Goal: Task Accomplishment & Management: Complete application form

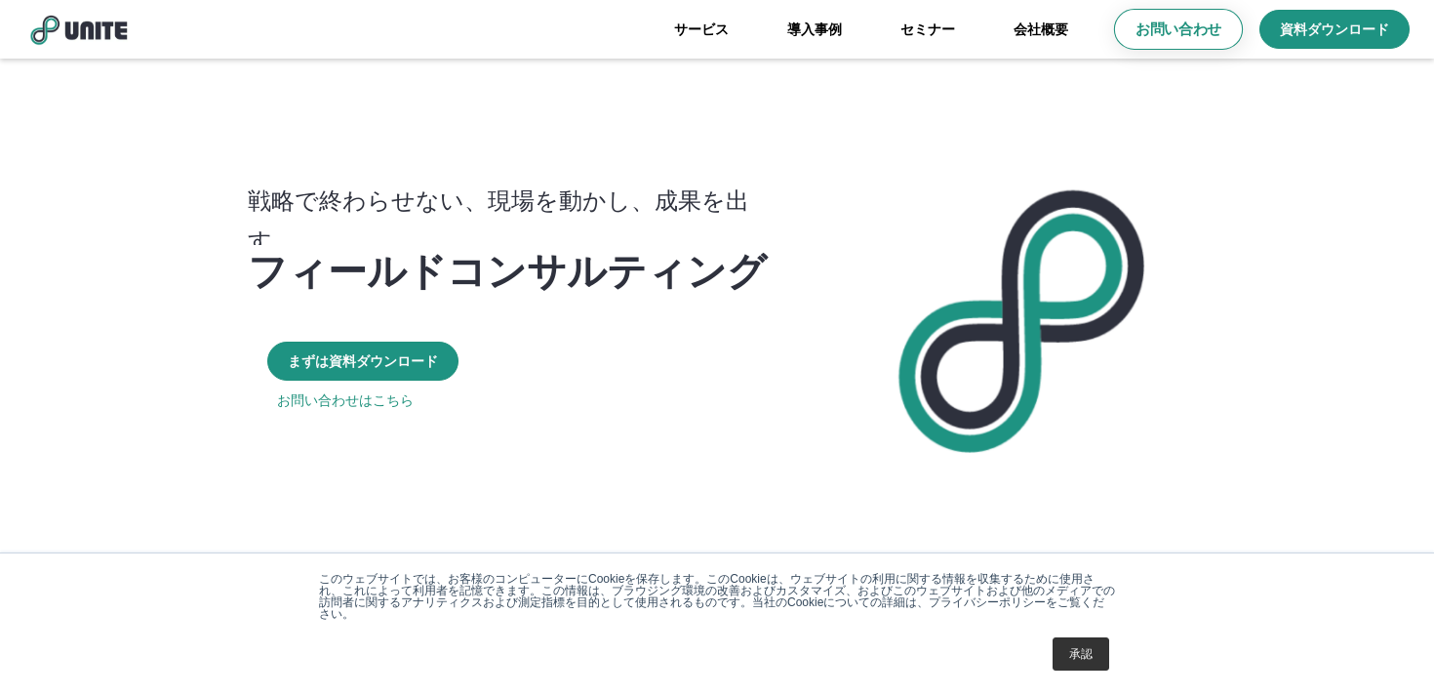
click at [1169, 25] on p "お問い合わせ" at bounding box center [1178, 30] width 86 height 20
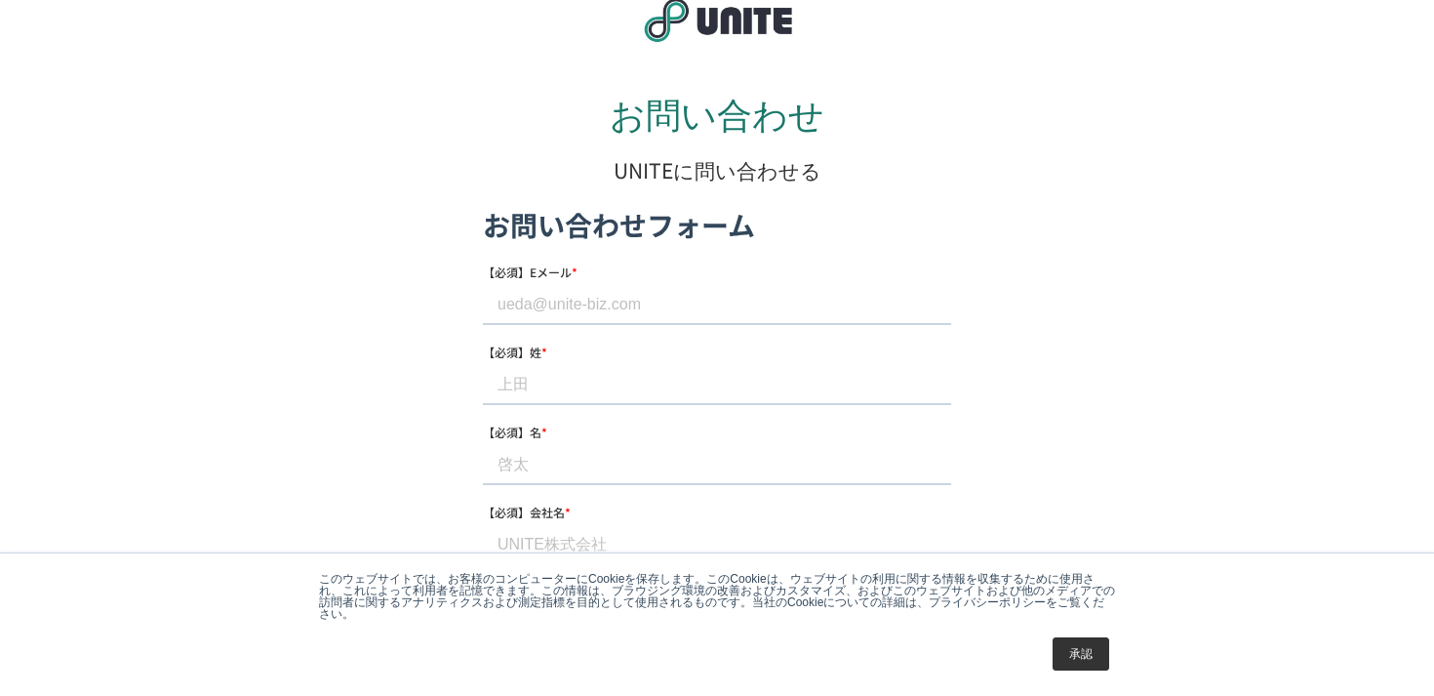
scroll to position [48, 0]
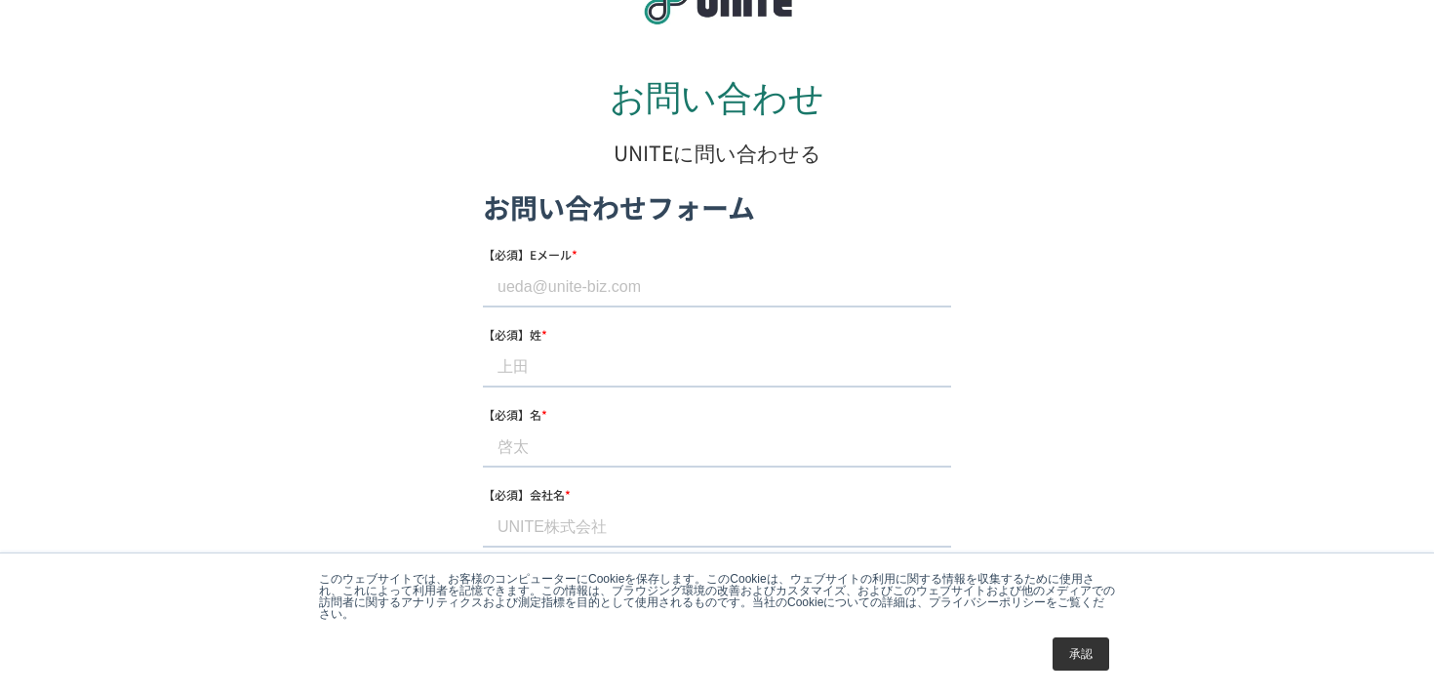
click at [618, 287] on input "【必須】Eメール *" at bounding box center [717, 286] width 468 height 39
type input "[EMAIL_ADDRESS][DOMAIN_NAME]"
click at [577, 364] on input "【必須】姓 *" at bounding box center [717, 366] width 468 height 39
type input "[PERSON_NAME]"
click at [561, 444] on input "【必須】名 *" at bounding box center [717, 446] width 468 height 39
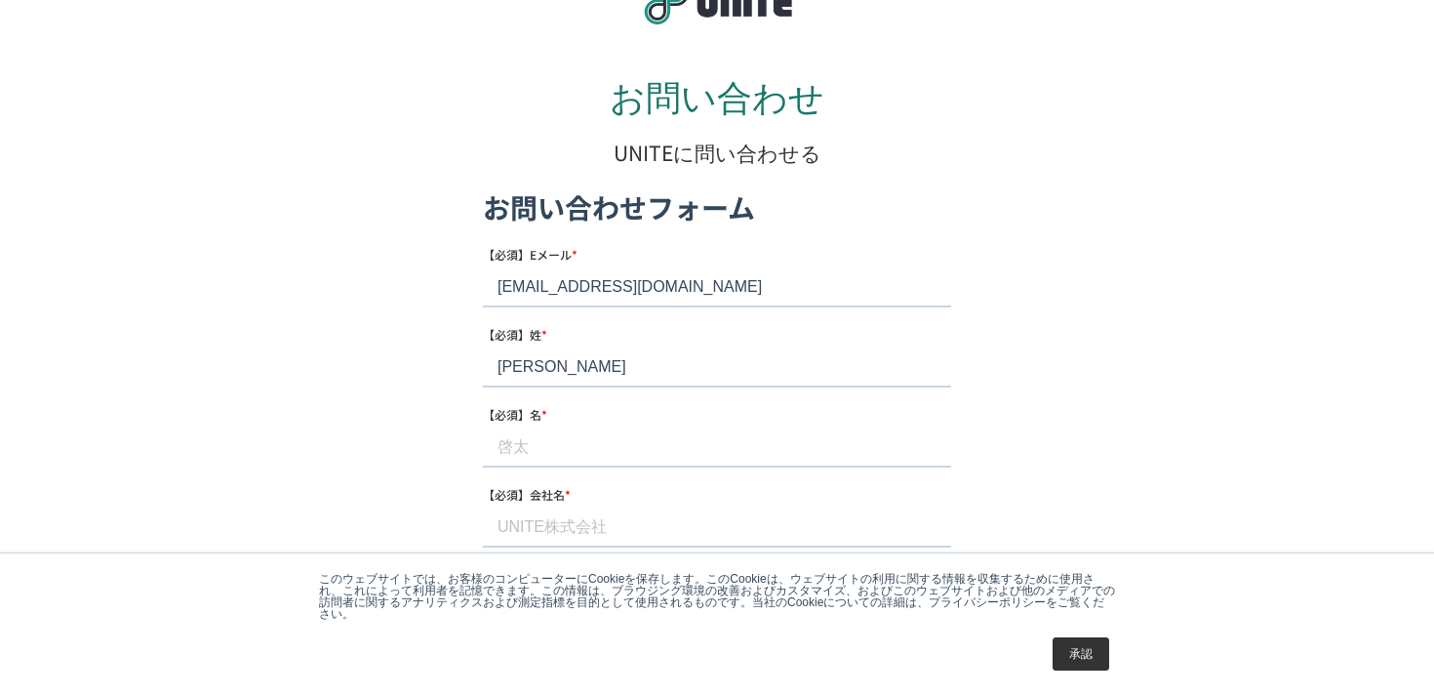
type input "[PERSON_NAME]"
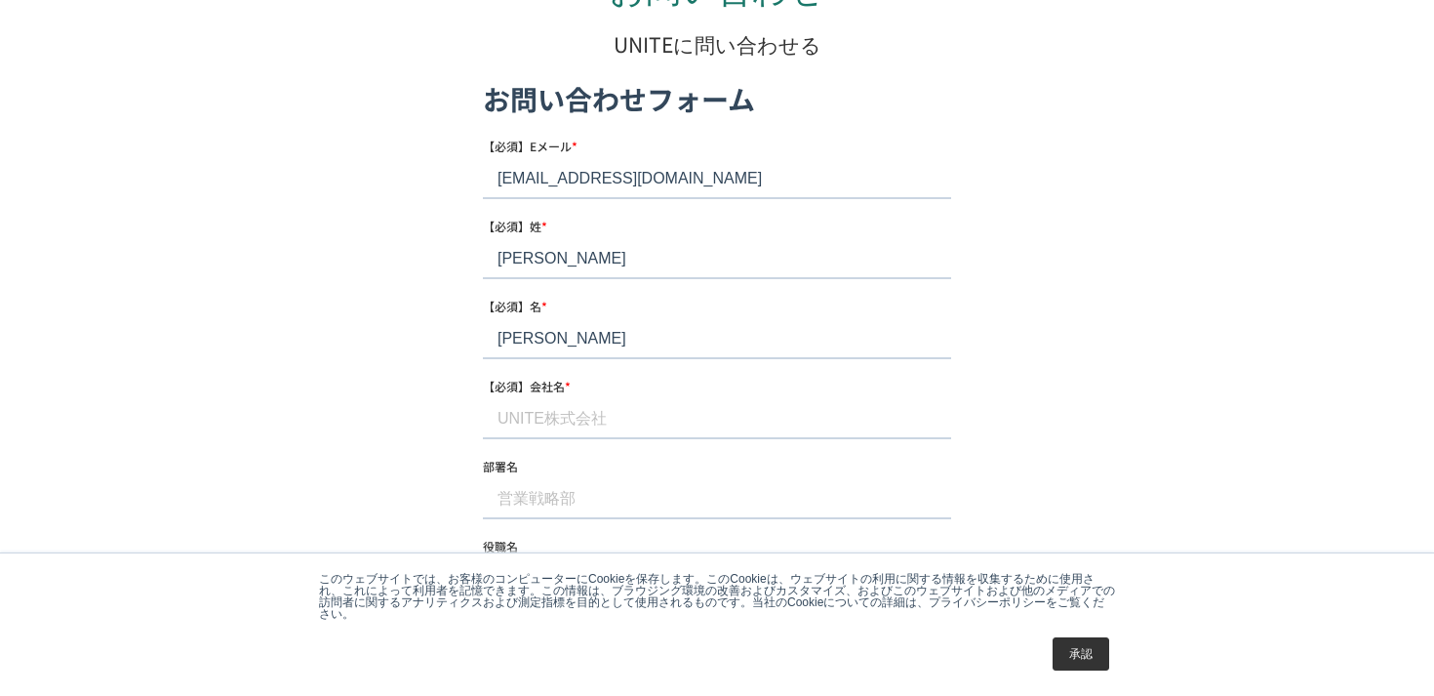
scroll to position [206, 0]
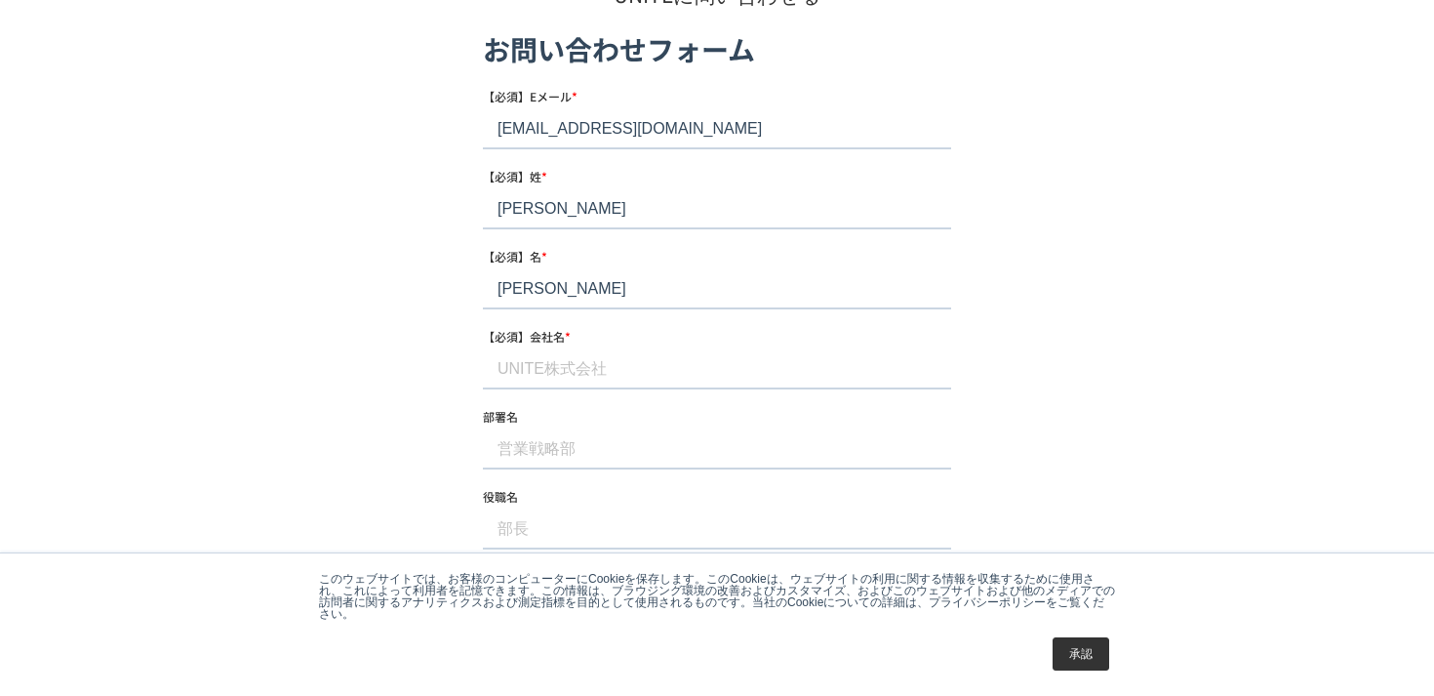
click at [550, 377] on input "【必須】会社名 *" at bounding box center [717, 368] width 468 height 39
type input "株式会社Astray"
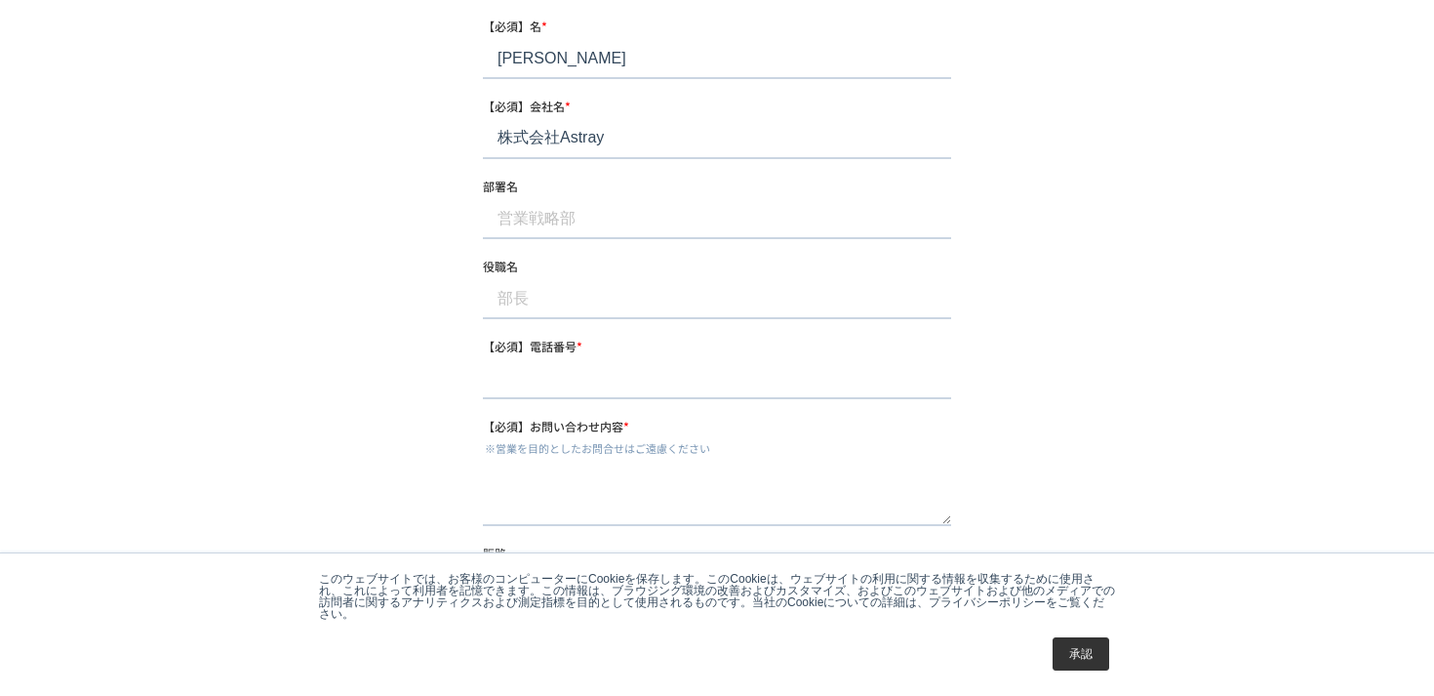
scroll to position [458, 0]
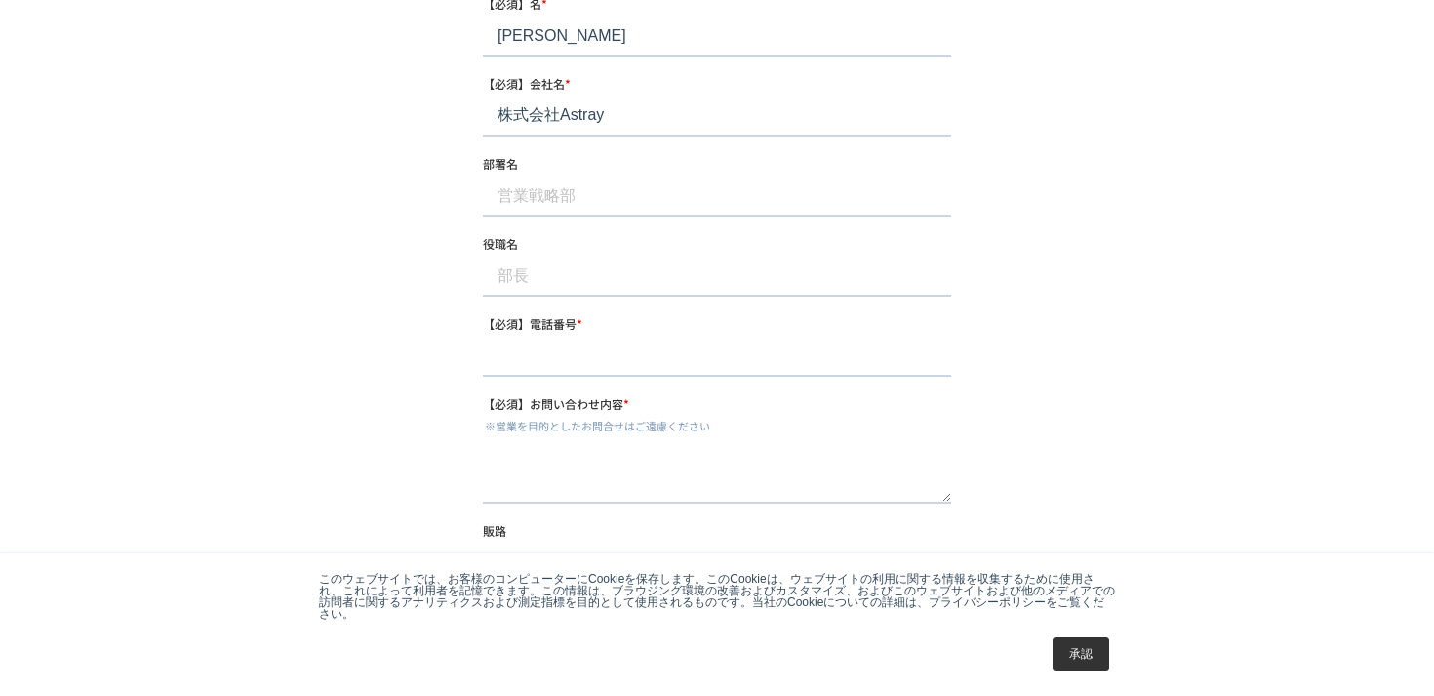
click at [584, 363] on input "【必須】電話番号 *" at bounding box center [717, 357] width 468 height 39
type input "[PHONE_NUMBER]"
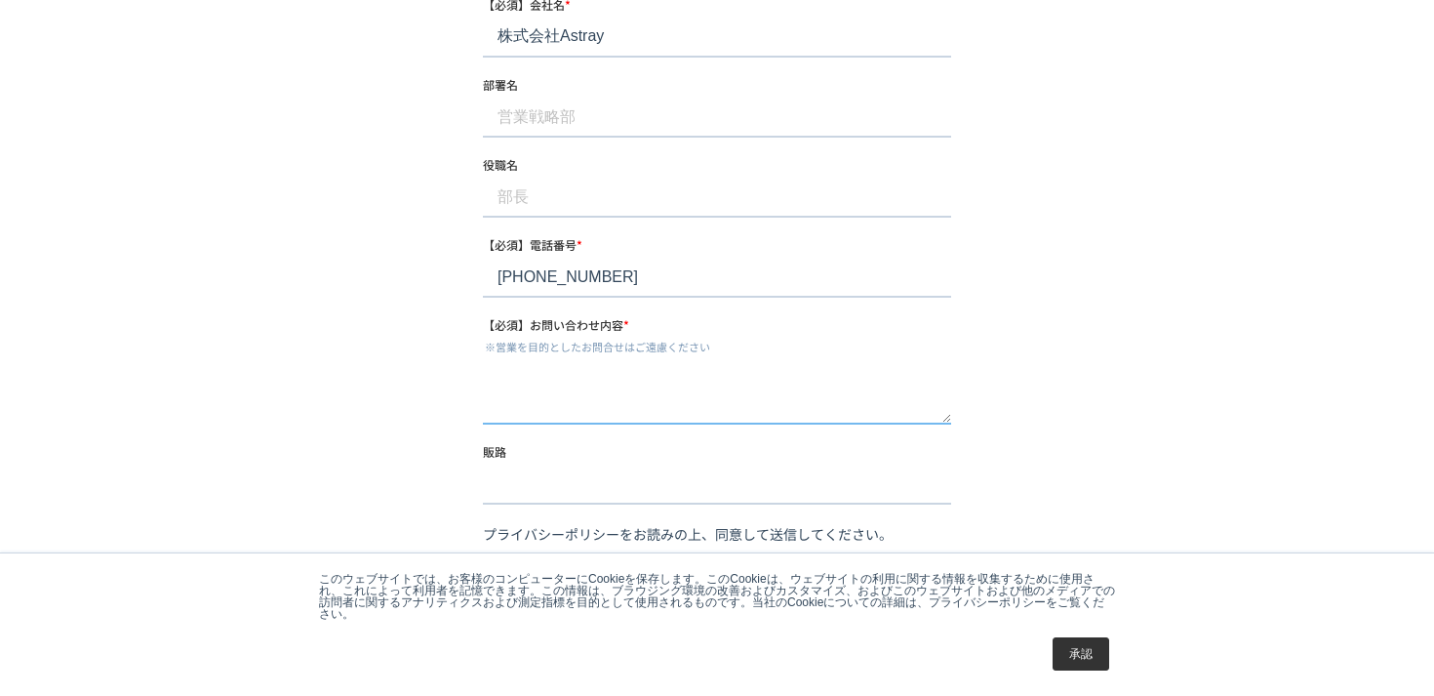
click at [599, 396] on textarea "【必須】お問い合わせ内容 *" at bounding box center [717, 392] width 468 height 64
